Goal: Task Accomplishment & Management: Manage account settings

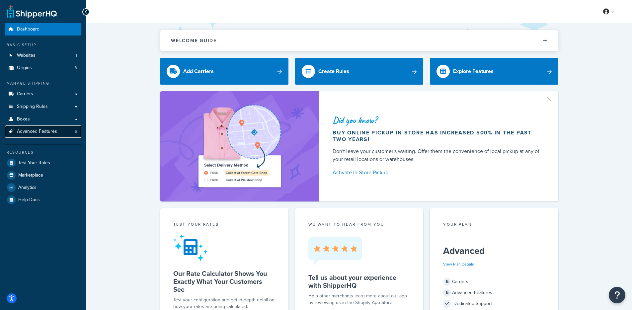
click at [52, 136] on link "Advanced Features 5" at bounding box center [43, 131] width 76 height 12
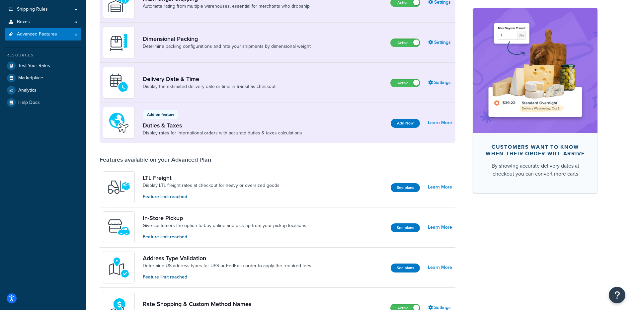
scroll to position [69, 0]
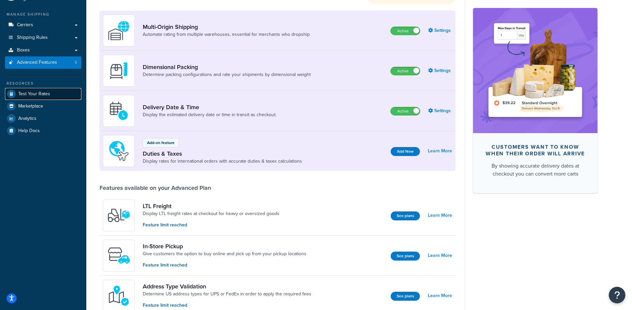
click at [37, 91] on span "Test Your Rates" at bounding box center [34, 94] width 32 height 6
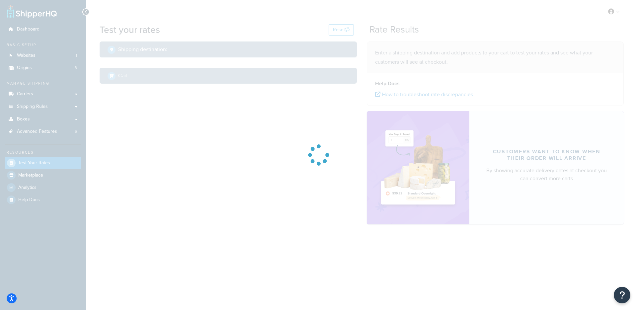
select select "[GEOGRAPHIC_DATA]"
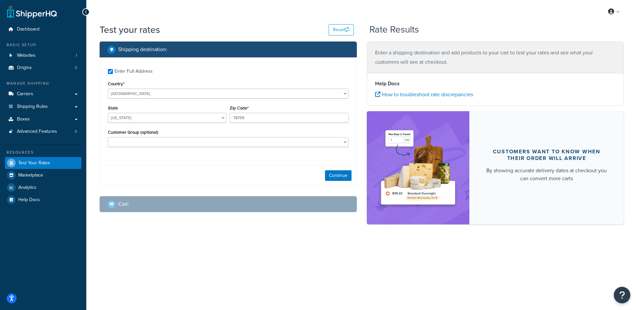
checkbox input "true"
type input "74055"
select select "OK"
select select
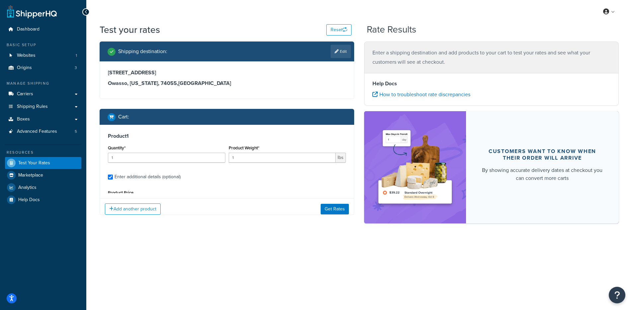
type input "2"
type input "39.8993"
type input "235"
type input "21"
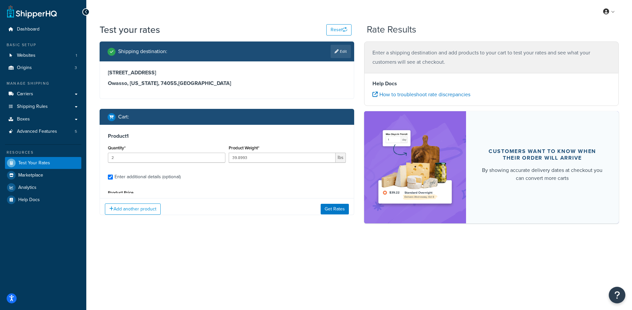
type input "11"
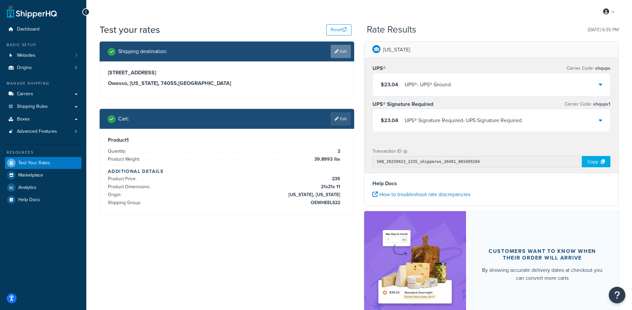
click at [346, 55] on link "Edit" at bounding box center [340, 51] width 20 height 13
select select "OK"
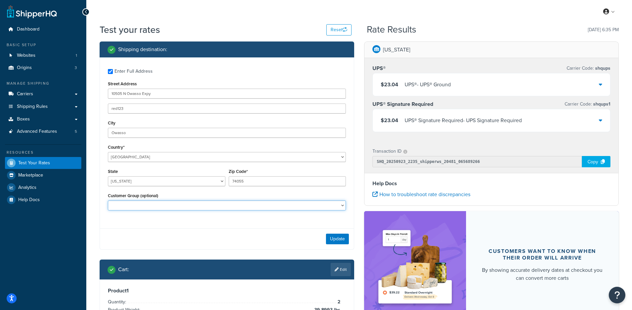
click at [181, 207] on select "Logged In Not Logged in Retail Wholesale" at bounding box center [227, 205] width 238 height 10
select select "Wholesale"
click at [108, 201] on select "Logged In Not Logged in Retail Wholesale" at bounding box center [227, 205] width 238 height 10
click at [335, 239] on button "Update" at bounding box center [337, 239] width 23 height 11
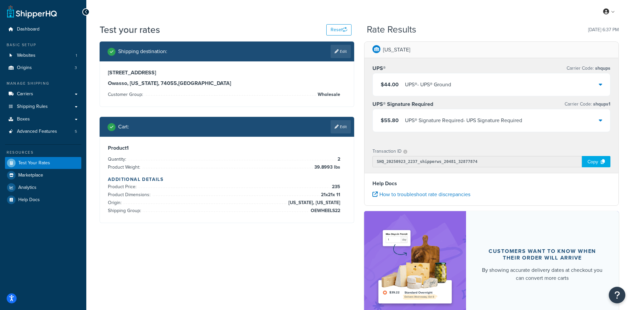
click at [467, 86] on div "$44.00 UPS® - UPS® Ground" at bounding box center [491, 84] width 237 height 23
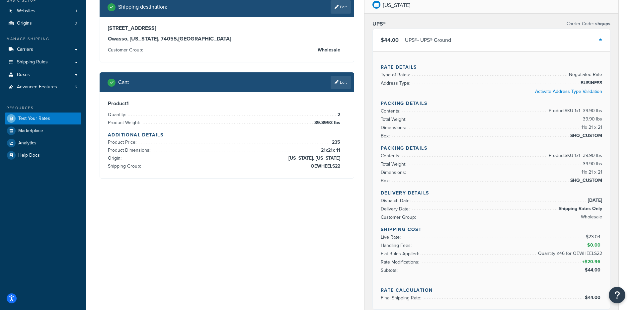
scroll to position [52, 0]
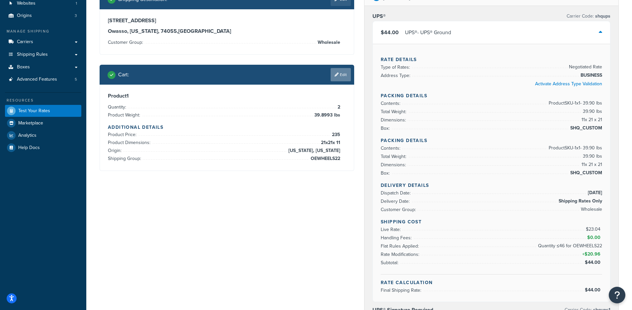
click at [340, 79] on link "Edit" at bounding box center [340, 74] width 20 height 13
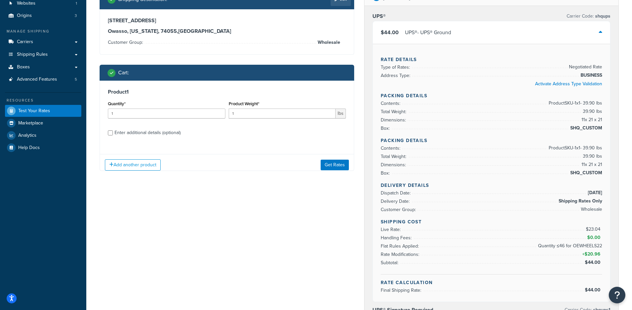
scroll to position [0, 0]
click at [136, 136] on div "Enter additional details (optional)" at bounding box center [147, 132] width 66 height 9
click at [113, 135] on input "Enter additional details (optional)" at bounding box center [110, 132] width 5 height 5
checkbox input "true"
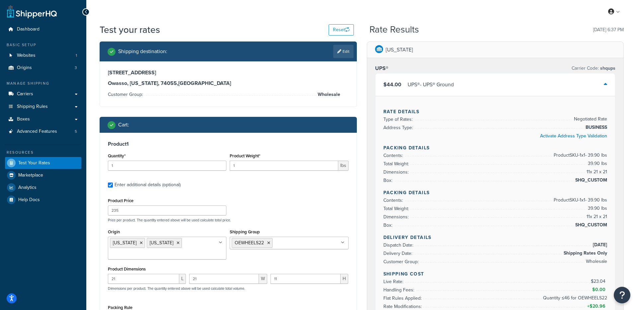
select select "OK"
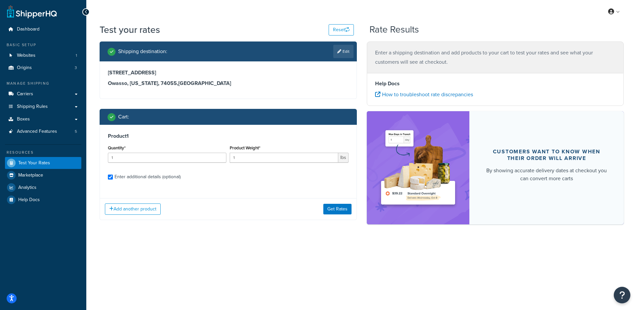
checkbox input "true"
type input "2"
type input "39.8993"
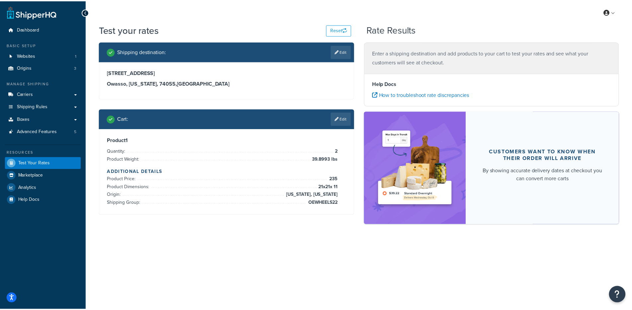
scroll to position [661, 0]
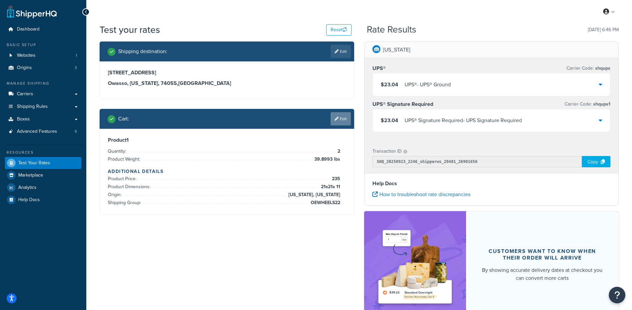
click at [339, 120] on link "Edit" at bounding box center [340, 118] width 20 height 13
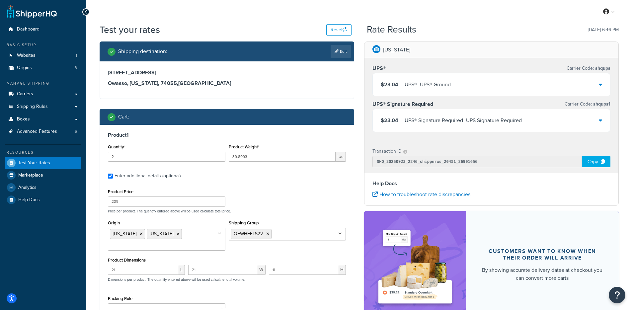
scroll to position [0, 0]
drag, startPoint x: 253, startPoint y: 157, endPoint x: 245, endPoint y: 158, distance: 7.7
click at [245, 158] on input "39.8993" at bounding box center [282, 158] width 107 height 10
click at [177, 235] on icon at bounding box center [178, 235] width 3 height 4
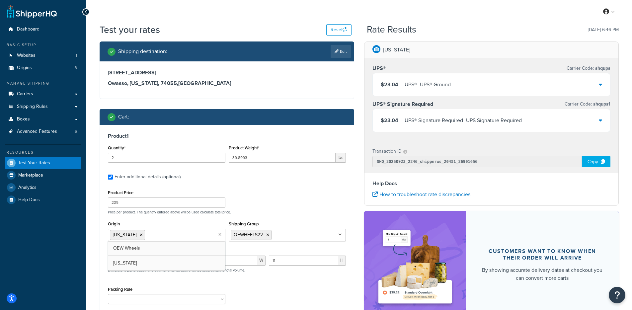
click at [298, 200] on div "Product Price 235 Price per product. The quantity entered above will be used ca…" at bounding box center [226, 201] width 241 height 26
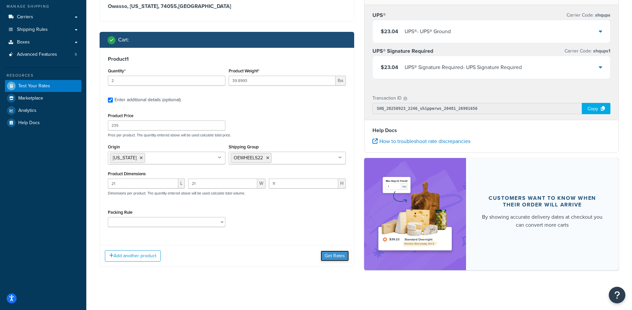
click at [348, 259] on button "Get Rates" at bounding box center [335, 255] width 28 height 11
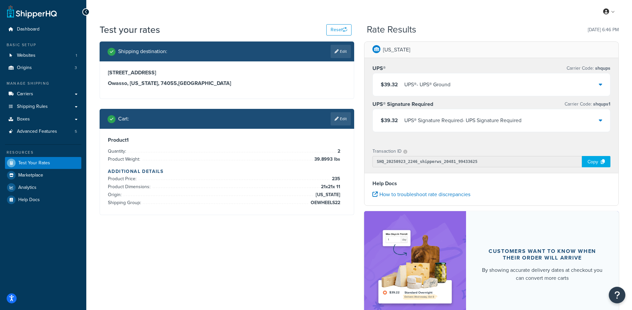
click at [449, 84] on div "UPS® - UPS® Ground" at bounding box center [427, 84] width 46 height 9
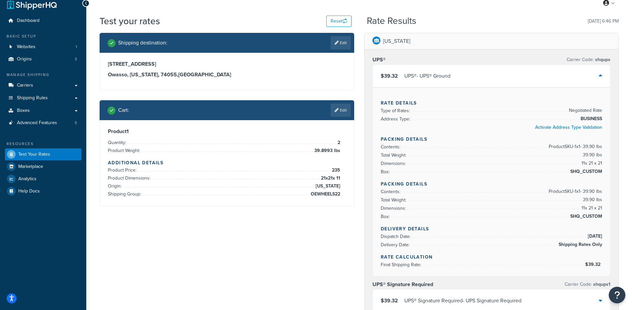
scroll to position [5, 0]
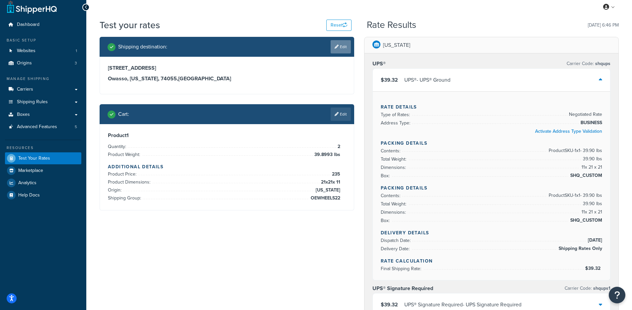
click at [344, 49] on link "Edit" at bounding box center [340, 46] width 20 height 13
select select "OK"
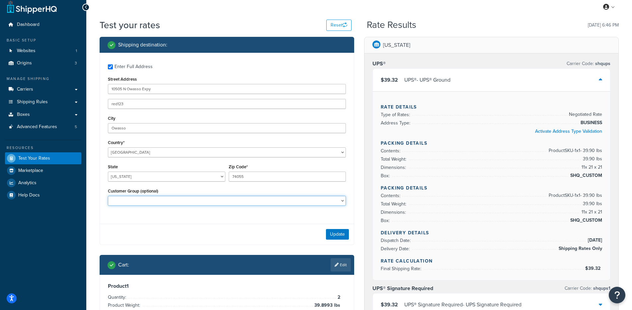
click at [241, 199] on select "Logged In Not Logged in Retail Wholesale" at bounding box center [227, 201] width 238 height 10
click at [108, 196] on select "Logged In Not Logged in Retail Wholesale" at bounding box center [227, 201] width 238 height 10
click at [227, 200] on select "Logged In Not Logged in Retail Wholesale" at bounding box center [227, 201] width 238 height 10
select select "Wholesale"
click at [108, 196] on select "Logged In Not Logged in Retail Wholesale" at bounding box center [227, 201] width 238 height 10
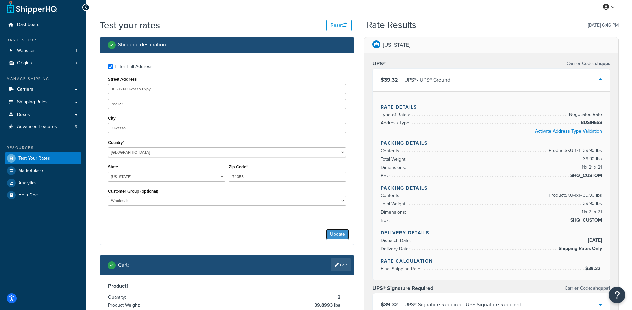
click at [346, 231] on button "Update" at bounding box center [337, 234] width 23 height 11
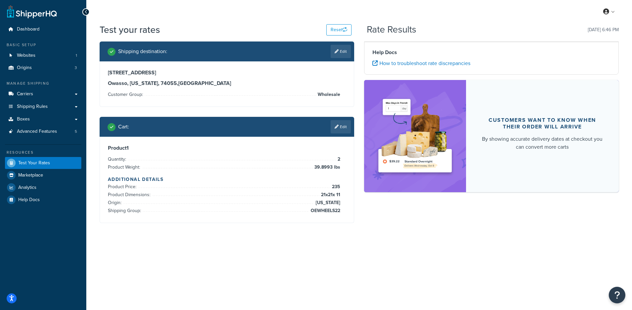
scroll to position [0, 0]
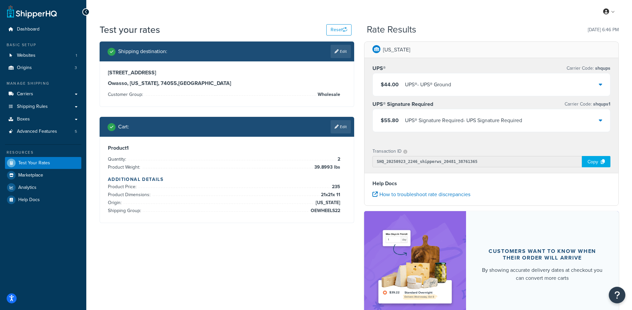
click at [435, 85] on div "UPS® - UPS® Ground" at bounding box center [428, 84] width 46 height 9
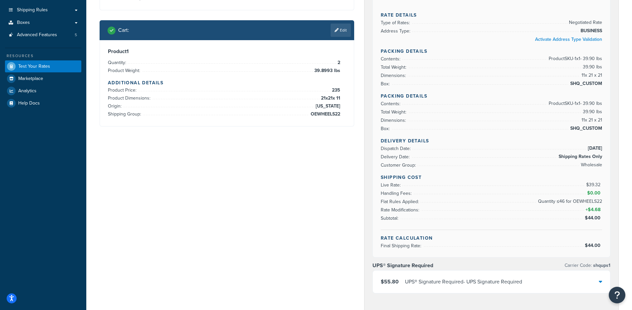
scroll to position [91, 0]
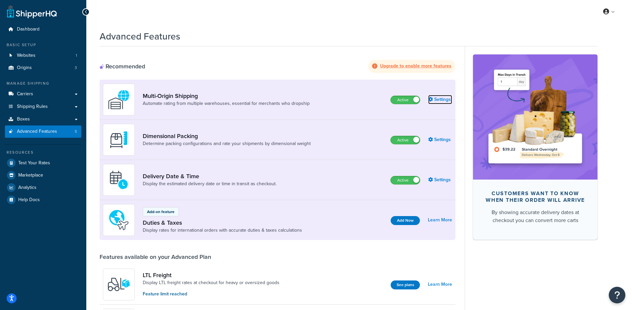
click at [430, 98] on icon at bounding box center [430, 99] width 5 height 5
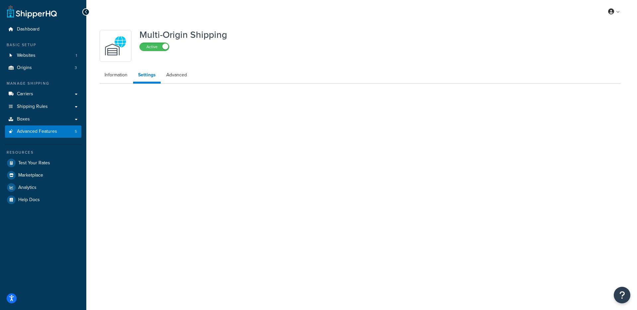
select select "false"
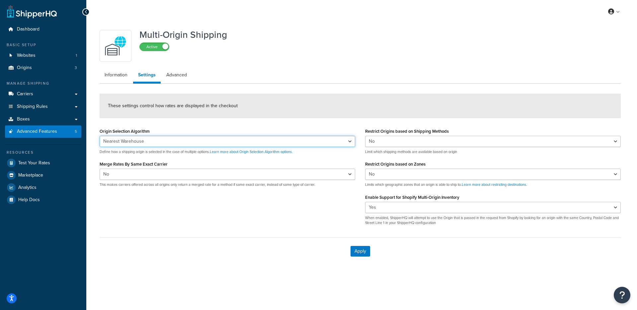
click at [253, 139] on select "Nearest Warehouse Fewest Warehouses" at bounding box center [227, 141] width 255 height 11
click at [100, 136] on select "Nearest Warehouse Fewest Warehouses" at bounding box center [227, 141] width 255 height 11
click at [219, 139] on select "Nearest Warehouse Fewest Warehouses" at bounding box center [227, 141] width 255 height 11
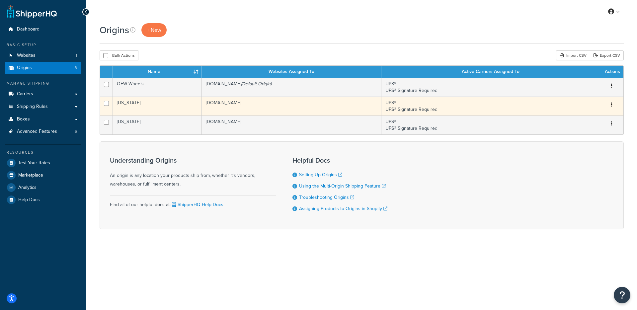
click at [163, 110] on td "Florida" at bounding box center [157, 106] width 89 height 19
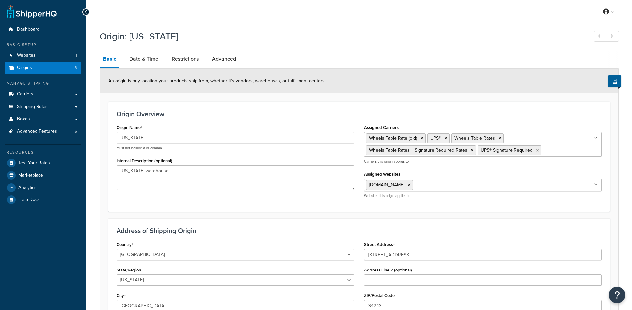
select select "9"
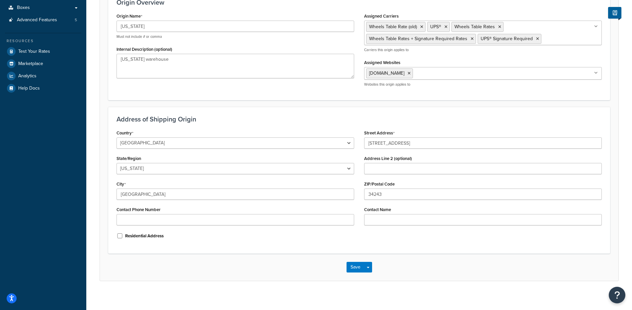
scroll to position [116, 0]
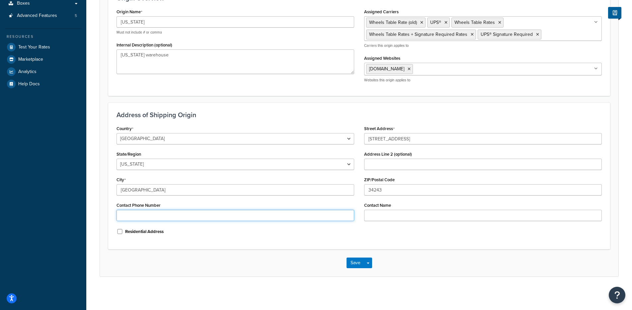
click at [221, 215] on input "Contact Phone Number" at bounding box center [235, 215] width 238 height 11
click at [155, 121] on div "Address of Shipping Origin Country United States United Kingdom Afghanistan Åla…" at bounding box center [359, 176] width 502 height 147
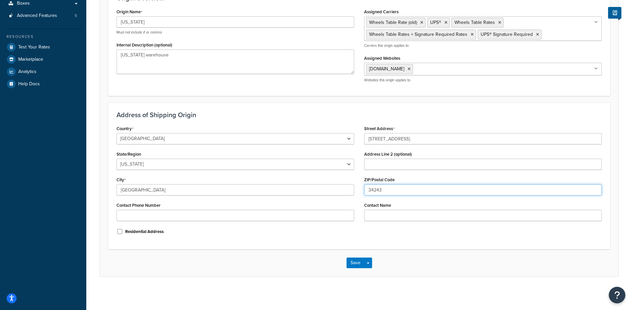
click at [392, 184] on input "34243" at bounding box center [483, 189] width 238 height 11
click at [388, 193] on input "34243" at bounding box center [483, 189] width 238 height 11
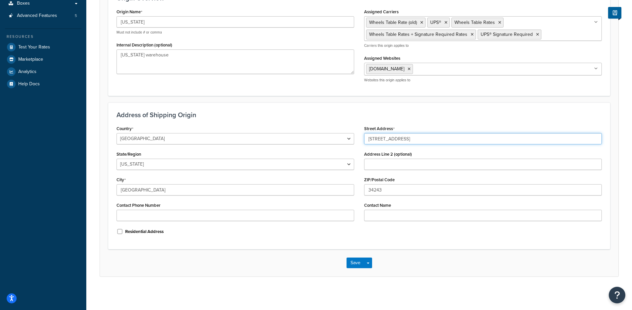
click at [401, 140] on input "1906 72nd Dr E" at bounding box center [483, 138] width 238 height 11
click at [197, 165] on select "Alabama Alaska American Samoa Arizona Arkansas Armed Forces Americas Armed Forc…" at bounding box center [235, 164] width 238 height 11
click at [116, 159] on select "Alabama Alaska American Samoa Arizona Arkansas Armed Forces Americas Armed Forc…" at bounding box center [235, 164] width 238 height 11
click at [179, 196] on div "Country United States United Kingdom Afghanistan Åland Islands Albania Algeria …" at bounding box center [235, 182] width 248 height 117
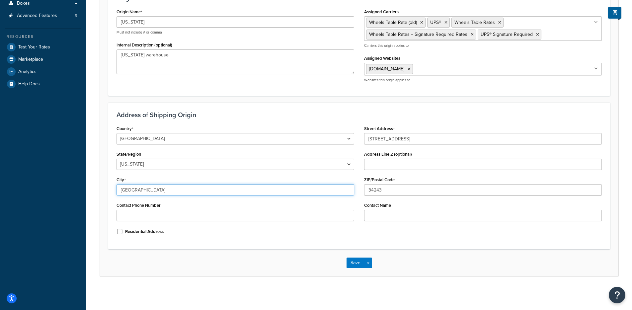
click at [180, 192] on input "Sarasota" at bounding box center [235, 189] width 238 height 11
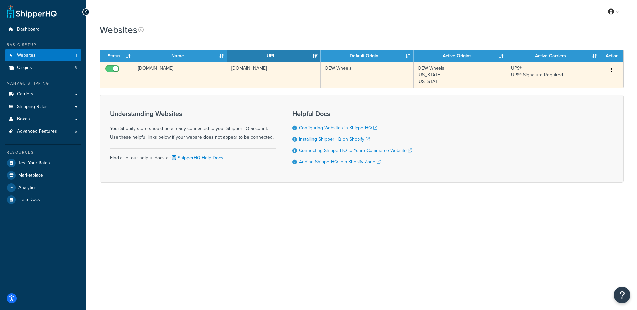
click at [204, 66] on td "[DOMAIN_NAME]" at bounding box center [180, 75] width 93 height 26
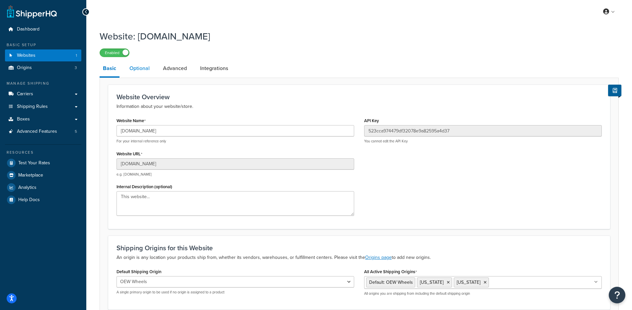
click at [143, 68] on link "Optional" at bounding box center [139, 68] width 27 height 16
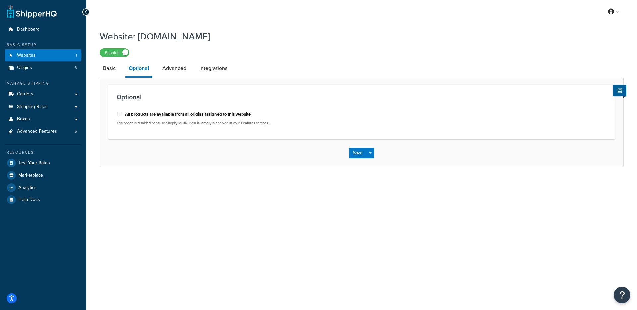
click at [120, 117] on div "All products are available from all origins assigned to this website" at bounding box center [236, 113] width 240 height 10
click at [167, 70] on link "Advanced" at bounding box center [174, 68] width 31 height 16
click at [205, 73] on link "Integrations" at bounding box center [213, 68] width 35 height 16
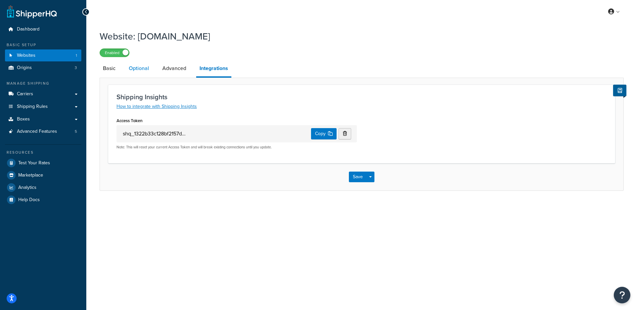
click at [142, 69] on link "Optional" at bounding box center [138, 68] width 27 height 16
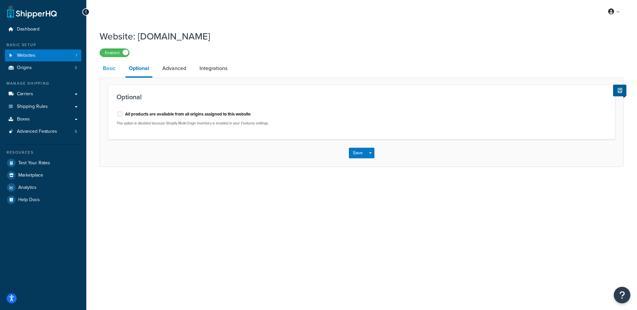
click at [111, 73] on link "Basic" at bounding box center [109, 68] width 19 height 16
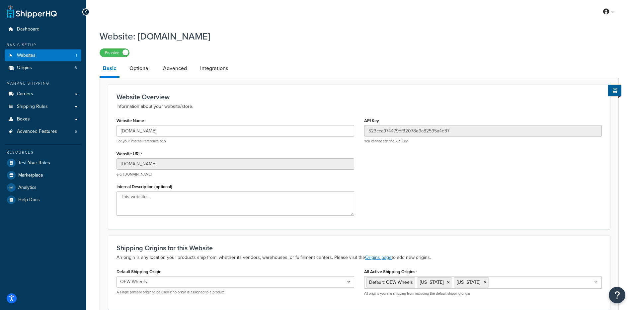
click at [48, 74] on ul "Dashboard Basic Setup Websites 1 Origins 3 Manage Shipping Carriers Carriers Al…" at bounding box center [43, 114] width 76 height 182
click at [56, 69] on link "Origins 3" at bounding box center [43, 68] width 76 height 12
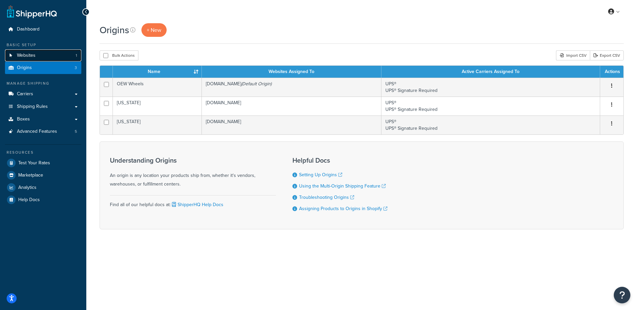
click at [61, 54] on link "Websites 1" at bounding box center [43, 55] width 76 height 12
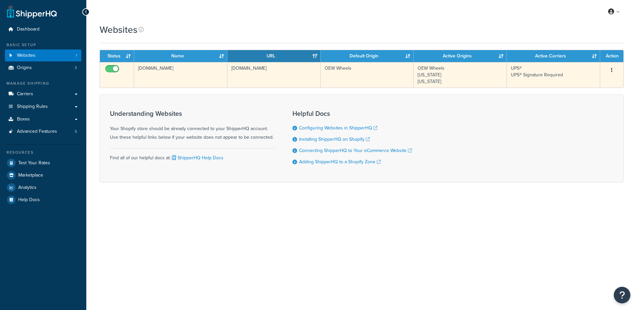
click at [175, 73] on td "[DOMAIN_NAME]" at bounding box center [180, 75] width 93 height 26
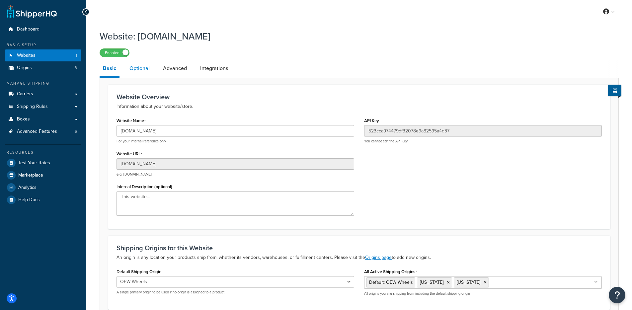
click at [134, 71] on link "Optional" at bounding box center [139, 68] width 27 height 16
